Goal: Book appointment/travel/reservation

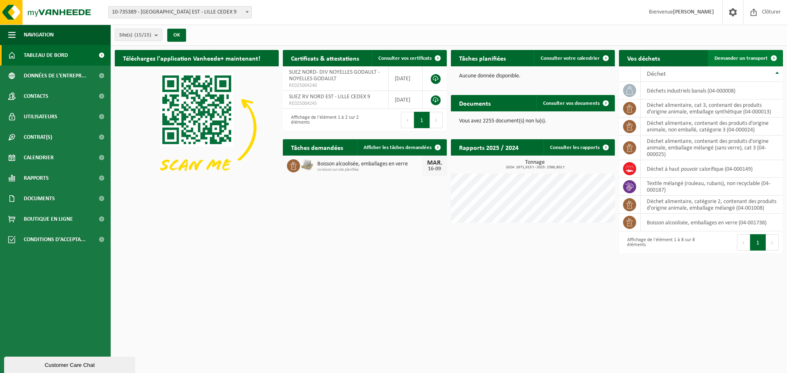
click at [731, 58] on span "Demander un transport" at bounding box center [740, 58] width 53 height 5
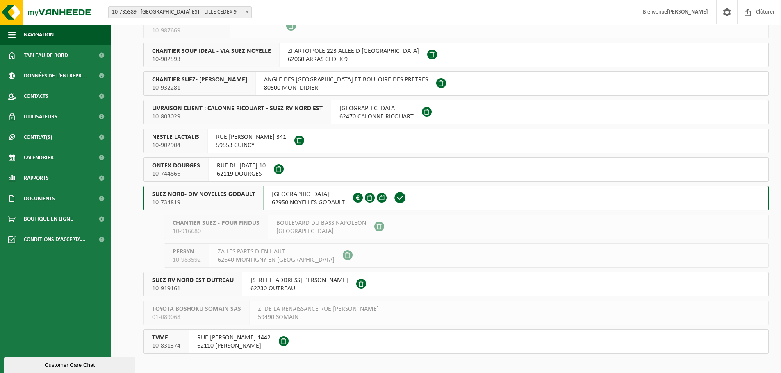
scroll to position [166, 0]
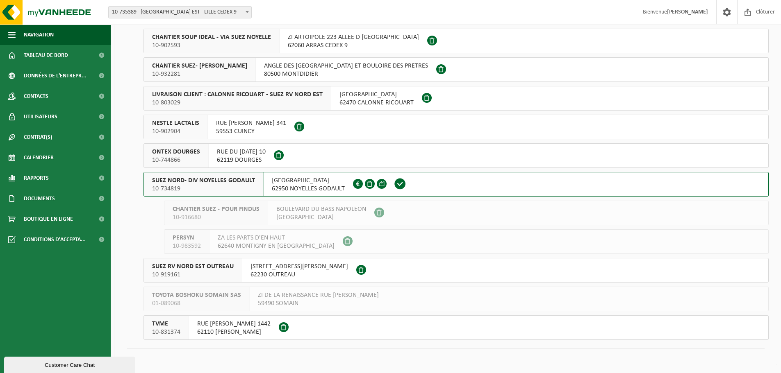
click at [268, 184] on div "RUE MALFIDANO 62950 NOYELLES GODAULT FR34.345.306.880" at bounding box center [307, 185] width 89 height 24
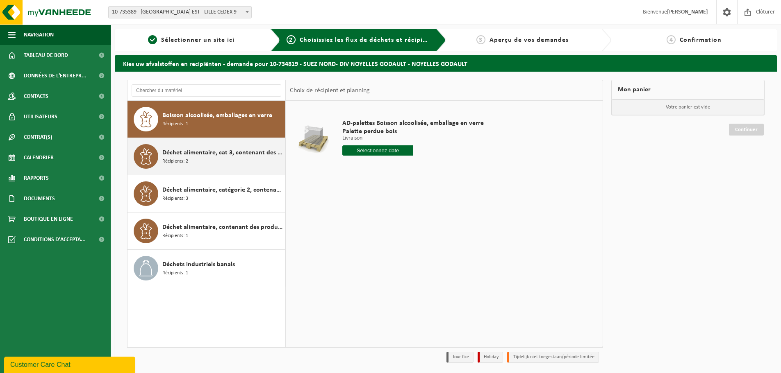
click at [226, 154] on span "Déchet alimentaire, cat 3, contenant des produits d'origine animale, emballage …" at bounding box center [222, 153] width 120 height 10
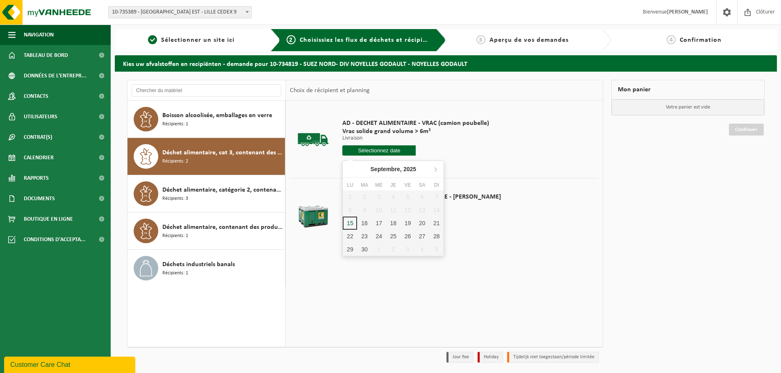
click at [362, 152] on input "text" at bounding box center [378, 150] width 73 height 10
click at [367, 223] on div "16" at bounding box center [364, 223] width 14 height 13
type input "à partir de 2025-09-16"
type input "2025-09-16"
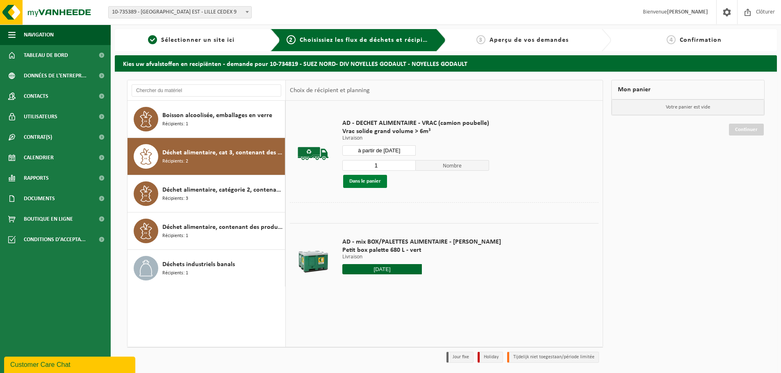
click at [376, 181] on button "Dans le panier" at bounding box center [365, 181] width 44 height 13
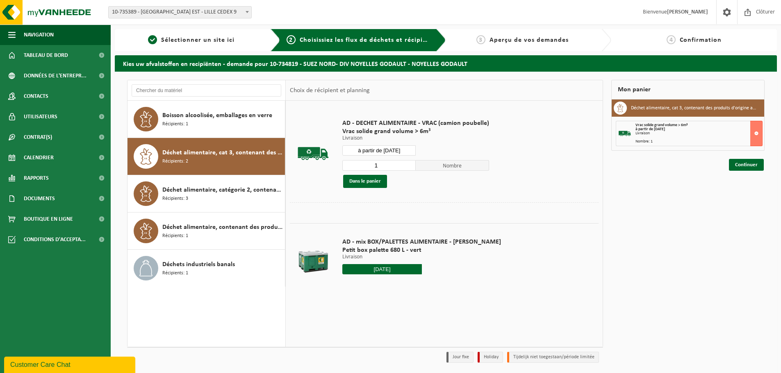
click at [767, 165] on div "Mon panier Déchet alimentaire, cat 3, contenant des produits d'origine animale,…" at bounding box center [687, 223] width 161 height 287
click at [745, 166] on link "Continuer" at bounding box center [746, 165] width 35 height 12
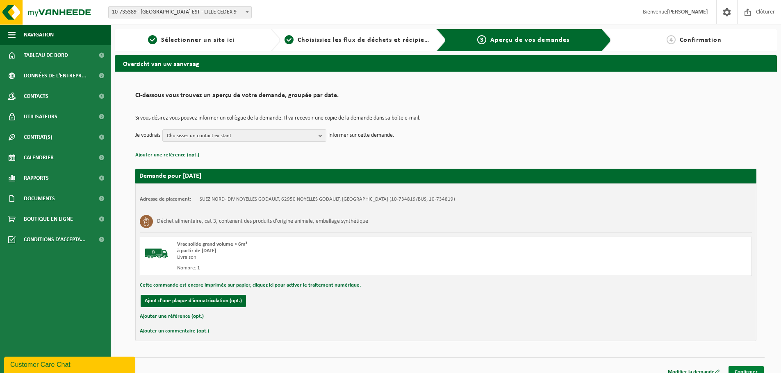
click at [751, 370] on link "Confirmer" at bounding box center [745, 372] width 35 height 12
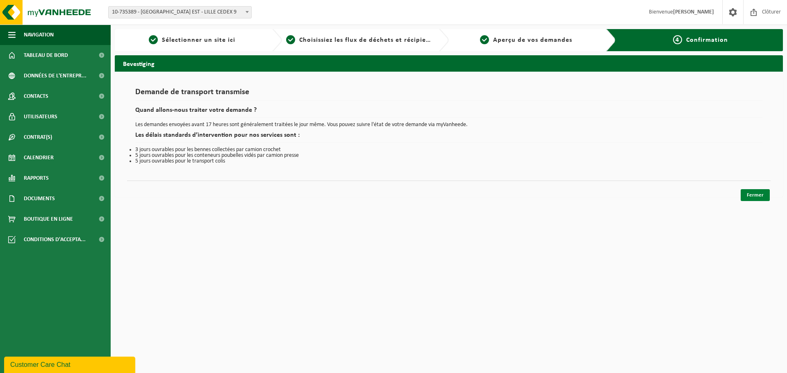
click at [753, 196] on link "Fermer" at bounding box center [754, 195] width 29 height 12
